Goal: Complete application form

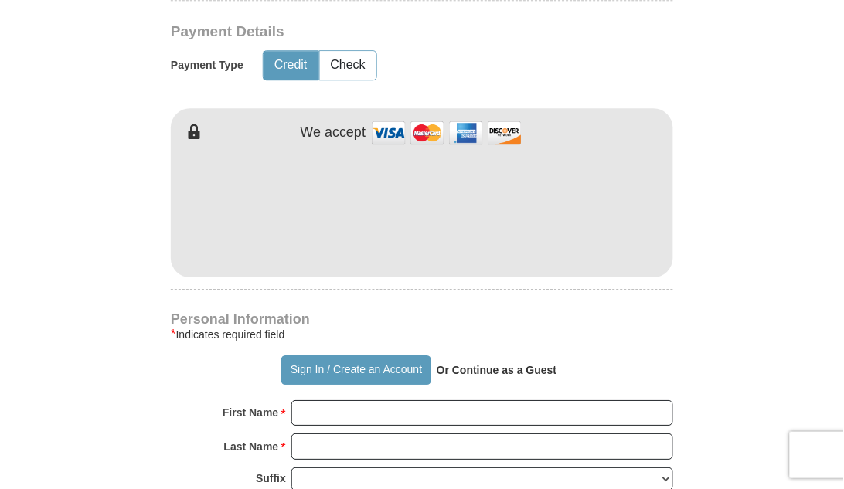
scroll to position [771, 0]
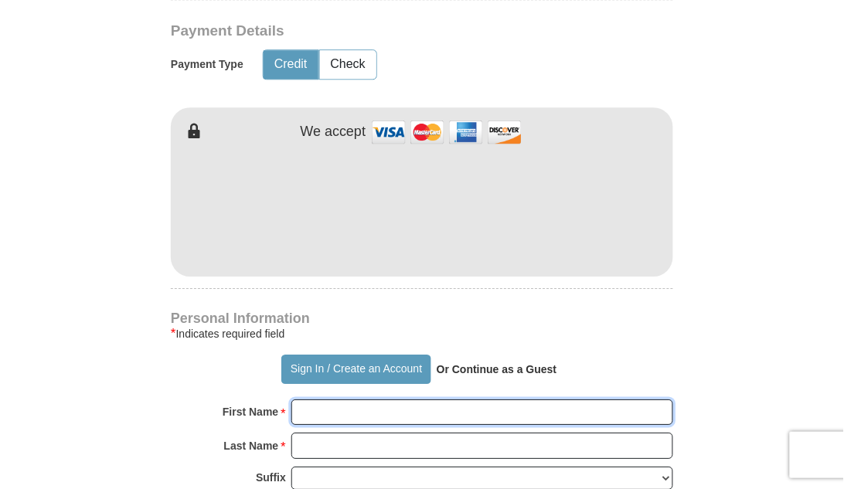
click at [306, 400] on input "First Name *" at bounding box center [482, 413] width 382 height 26
type input "[PERSON_NAME]"
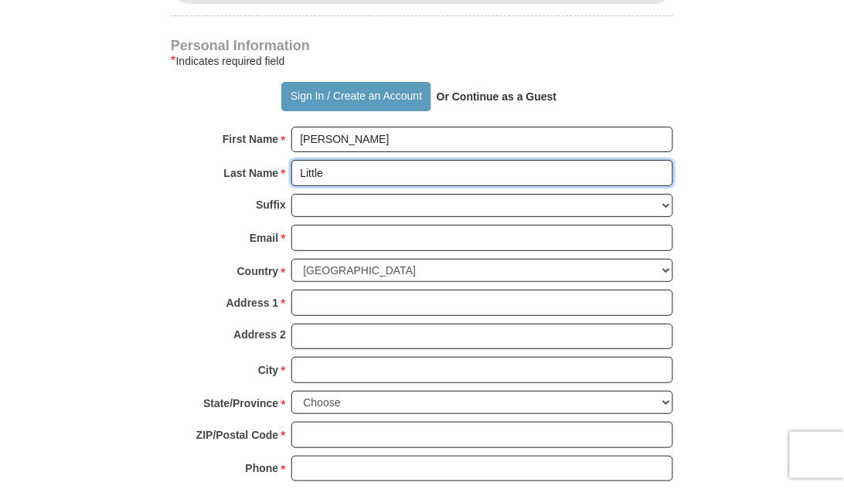
scroll to position [980, 0]
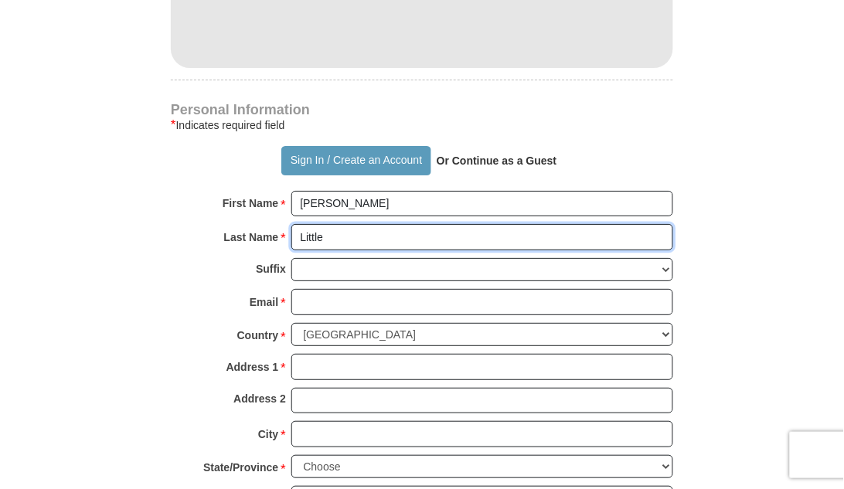
type input "Little"
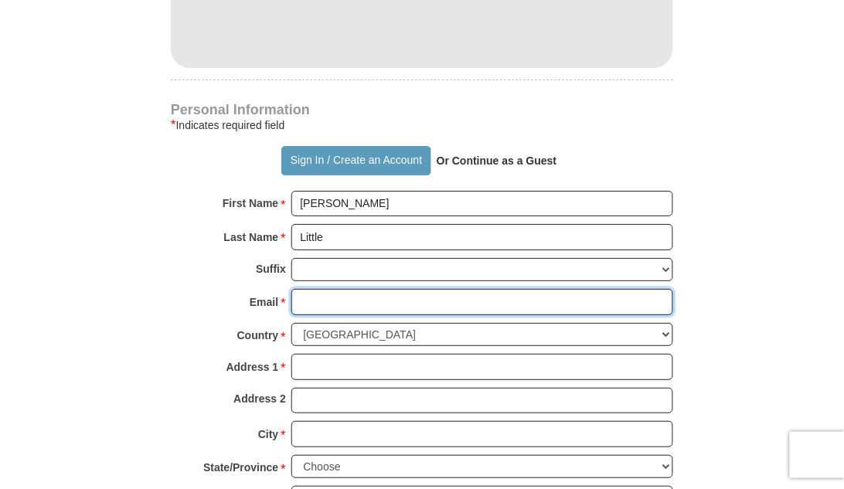
click at [305, 289] on input "Email *" at bounding box center [482, 302] width 382 height 26
type input "[EMAIL_ADDRESS][DOMAIN_NAME]"
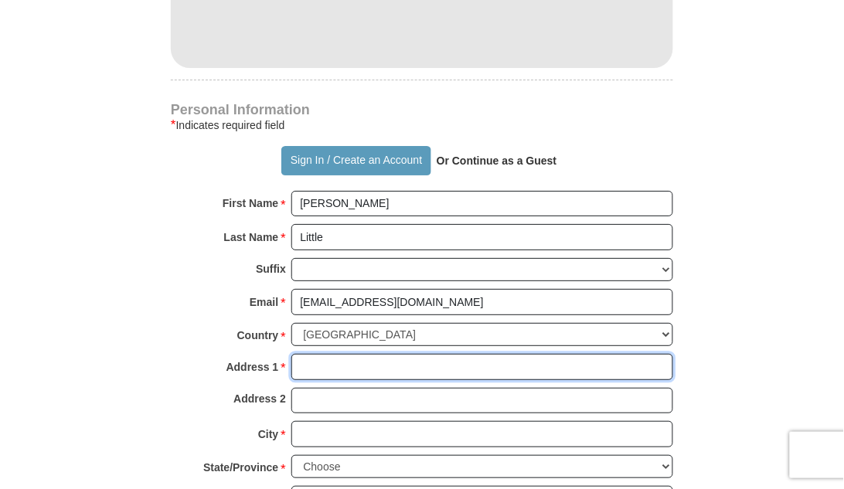
click at [307, 354] on input "Address 1 *" at bounding box center [482, 367] width 382 height 26
type input "[STREET_ADDRESS]"
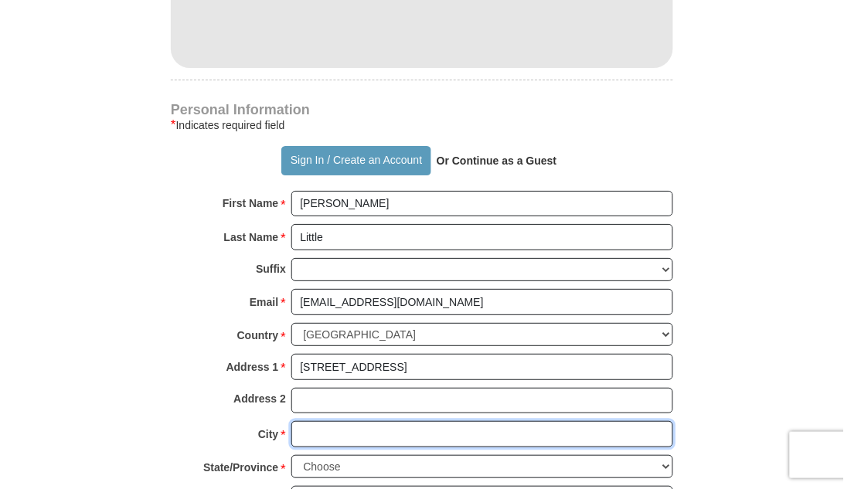
click at [309, 421] on input "City *" at bounding box center [482, 434] width 382 height 26
type input "Gouston"
type input "H"
type input "Rosharon"
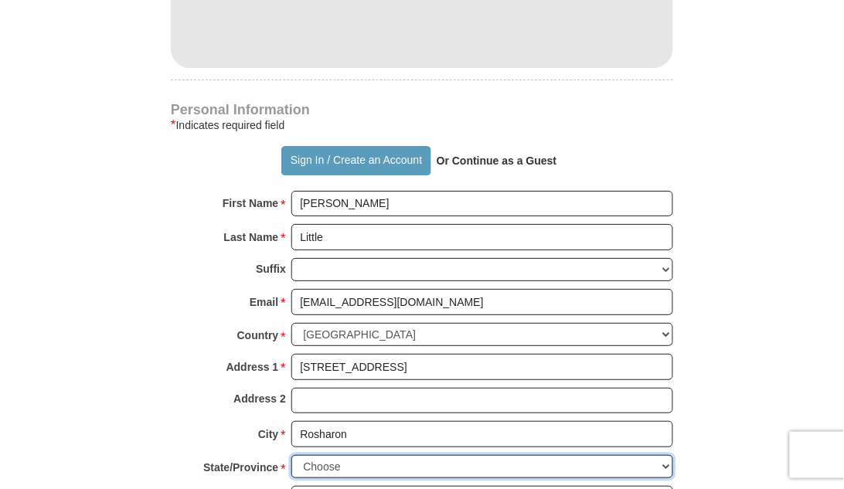
click at [332, 455] on select "Choose [US_STATE] [US_STATE] [US_STATE] [US_STATE] [US_STATE] Armed Forces Amer…" at bounding box center [482, 467] width 382 height 24
click at [291, 455] on select "Choose [US_STATE] [US_STATE] [US_STATE] [US_STATE] [US_STATE] Armed Forces Amer…" at bounding box center [482, 467] width 382 height 24
click at [326, 455] on select "Choose [US_STATE] [US_STATE] [US_STATE] [US_STATE] [US_STATE] Armed Forces Amer…" at bounding box center [482, 467] width 382 height 24
select select "[GEOGRAPHIC_DATA]"
click at [291, 455] on select "Choose [US_STATE] [US_STATE] [US_STATE] [US_STATE] [US_STATE] Armed Forces Amer…" at bounding box center [482, 467] width 382 height 24
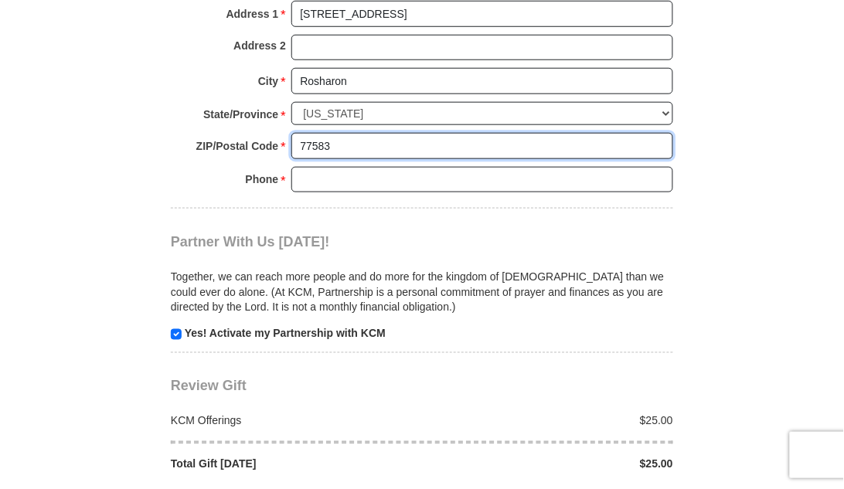
scroll to position [1336, 0]
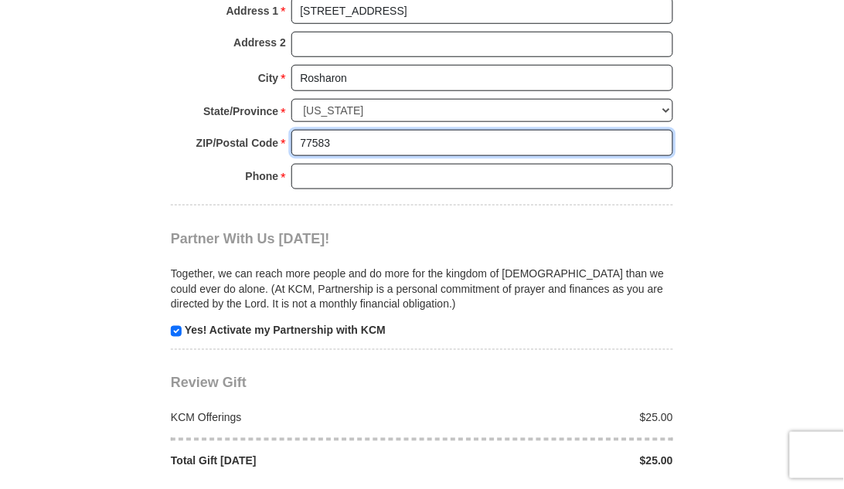
type input "77583"
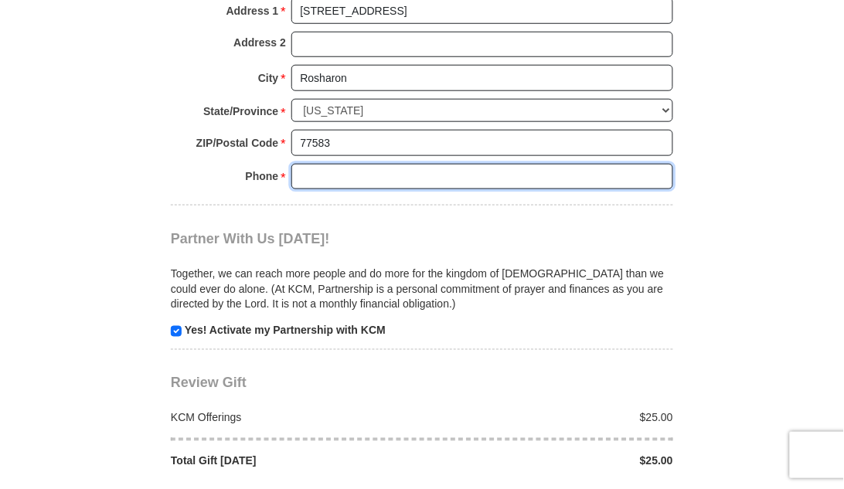
click at [308, 164] on input "Phone * *" at bounding box center [482, 177] width 382 height 26
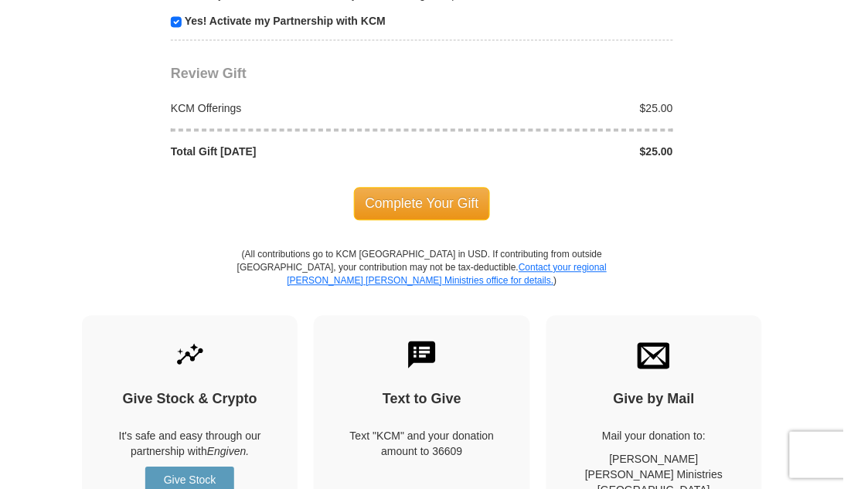
scroll to position [1734, 0]
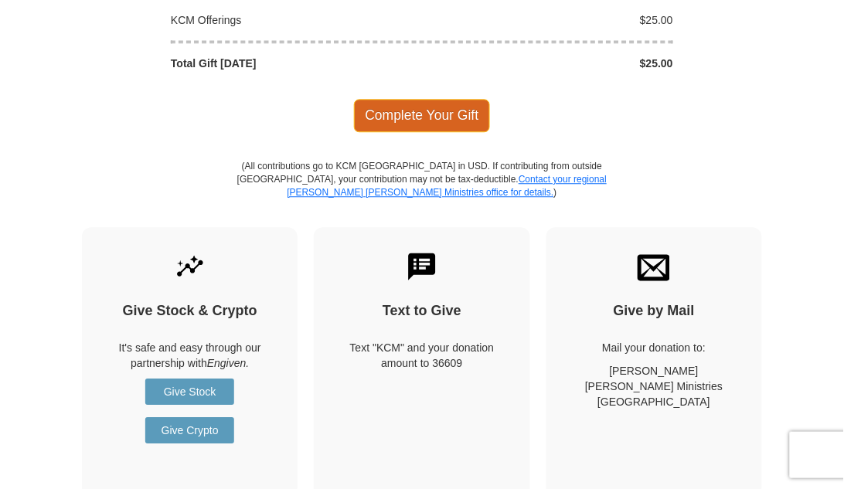
type input "8329317970"
click at [440, 99] on span "Complete Your Gift" at bounding box center [422, 115] width 137 height 32
